Goal: Transaction & Acquisition: Purchase product/service

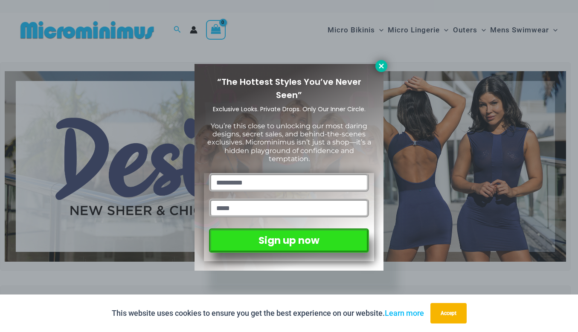
click at [378, 67] on icon at bounding box center [381, 66] width 8 height 8
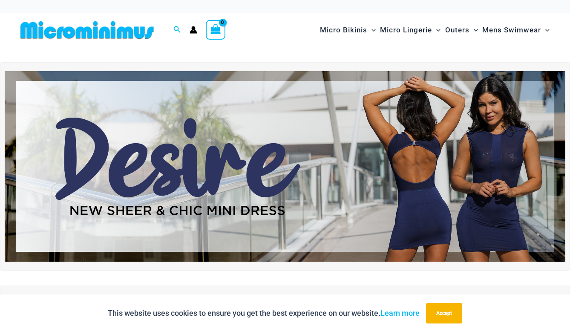
click at [53, 23] on img at bounding box center [87, 29] width 140 height 19
